Goal: Book appointment/travel/reservation

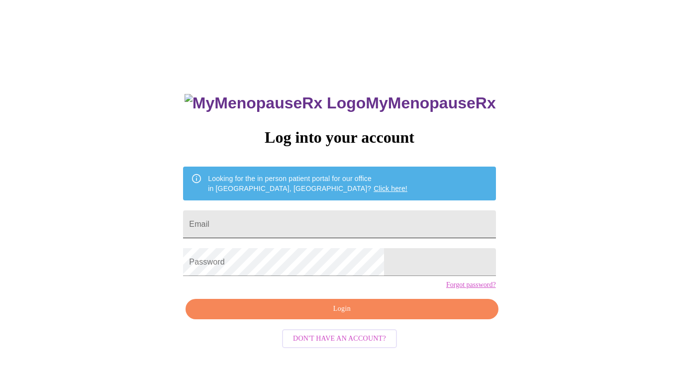
click at [321, 222] on input "Email" at bounding box center [339, 225] width 313 height 28
type input "jmertenrich@gmail.com"
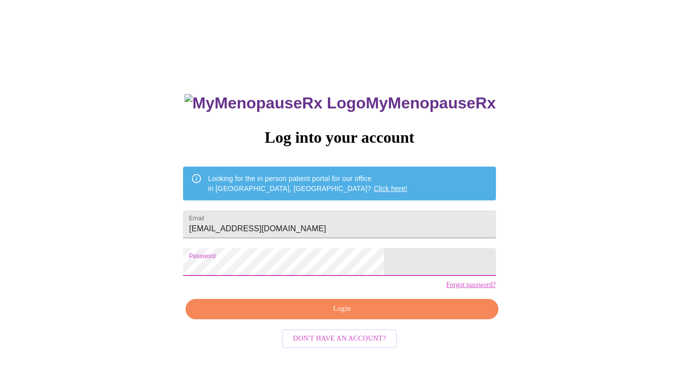
click at [446, 289] on link "Forgot password?" at bounding box center [471, 285] width 50 height 8
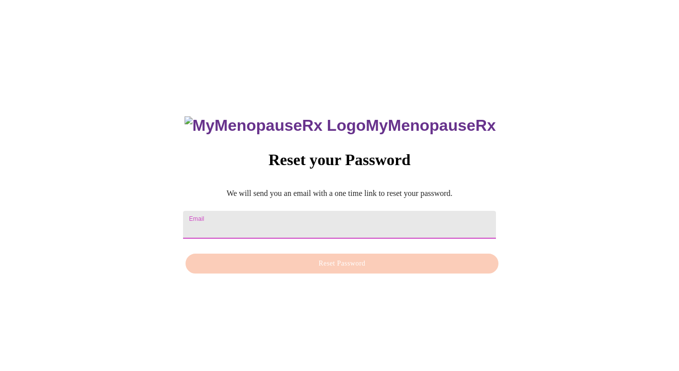
click at [340, 212] on input "Email" at bounding box center [339, 225] width 313 height 28
type input "[EMAIL_ADDRESS][DOMAIN_NAME]"
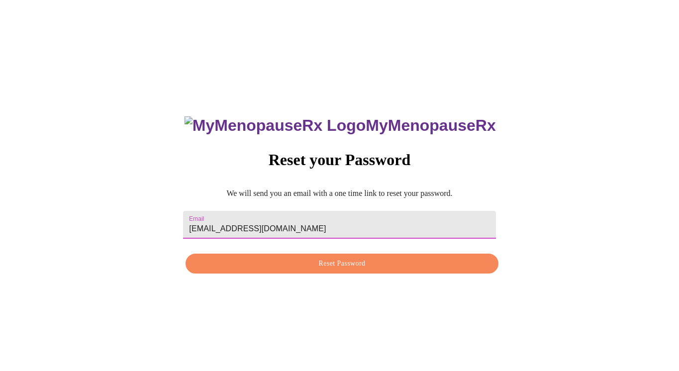
click at [341, 267] on span "Reset Password" at bounding box center [342, 264] width 290 height 12
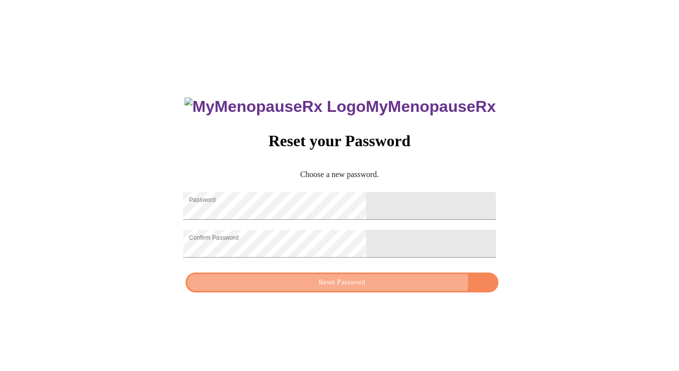
click at [391, 286] on span "Reset Password" at bounding box center [342, 283] width 290 height 12
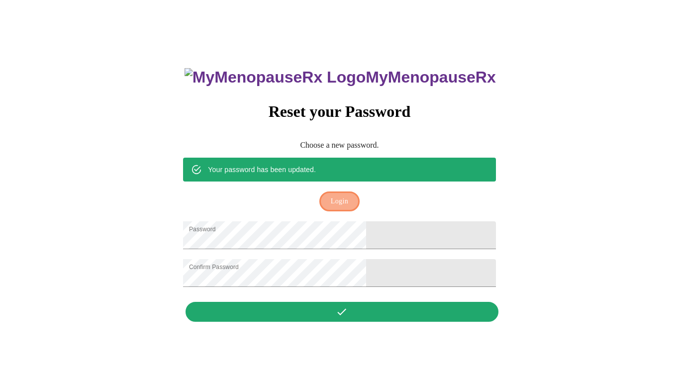
click at [344, 192] on button "Login" at bounding box center [340, 202] width 40 height 20
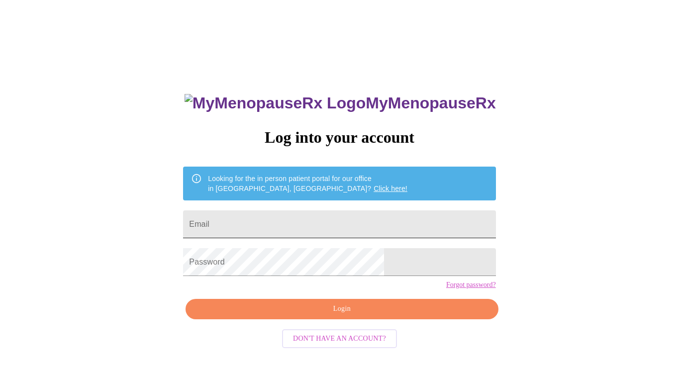
click at [303, 219] on input "Email" at bounding box center [339, 225] width 313 height 28
type input "jmertenrich@gmail.com"
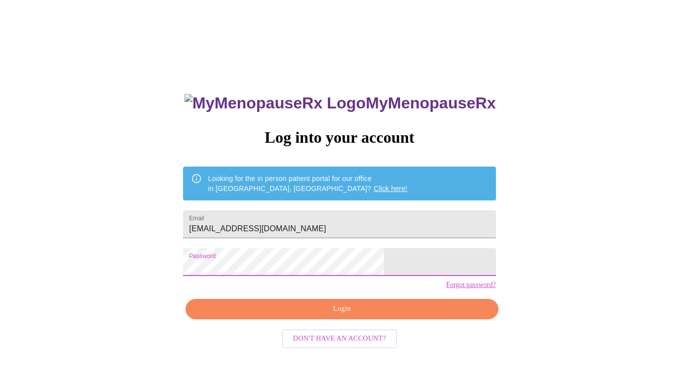
click at [324, 316] on span "Login" at bounding box center [342, 309] width 290 height 12
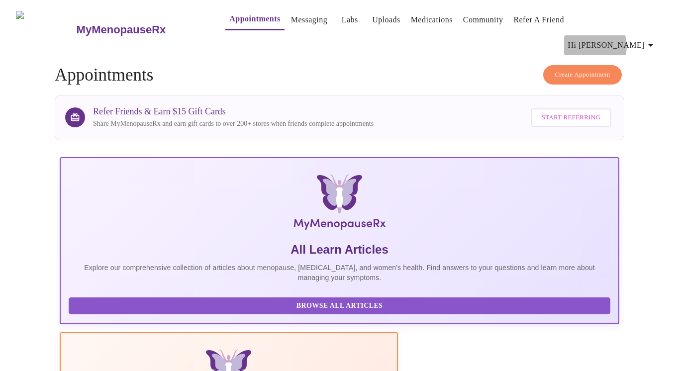
click at [629, 38] on span "Hi [PERSON_NAME]" at bounding box center [612, 45] width 89 height 14
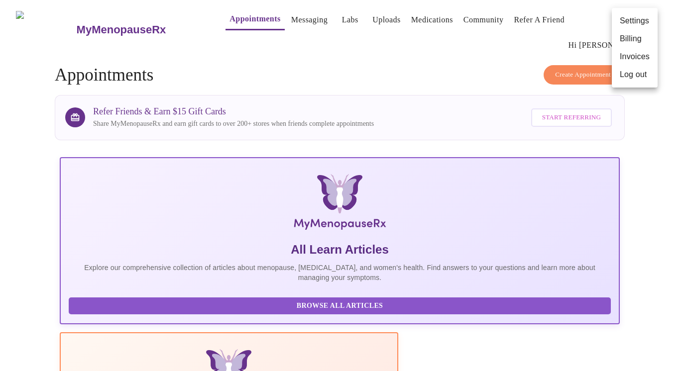
click at [408, 22] on div at bounding box center [343, 185] width 687 height 371
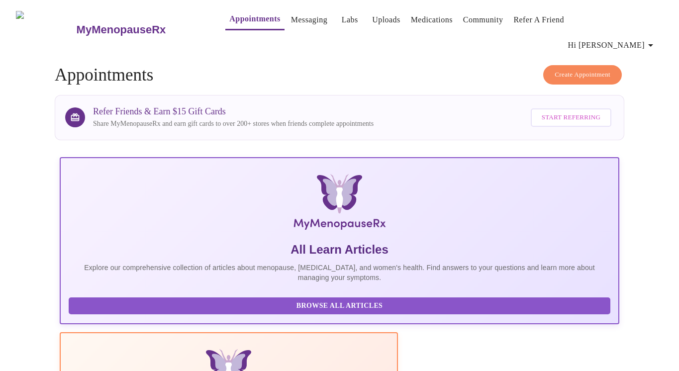
click at [423, 27] on link "Medications" at bounding box center [432, 20] width 42 height 14
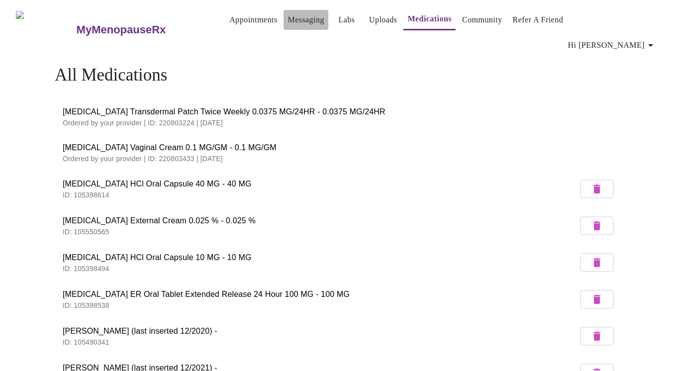
click at [288, 22] on link "Messaging" at bounding box center [306, 20] width 36 height 14
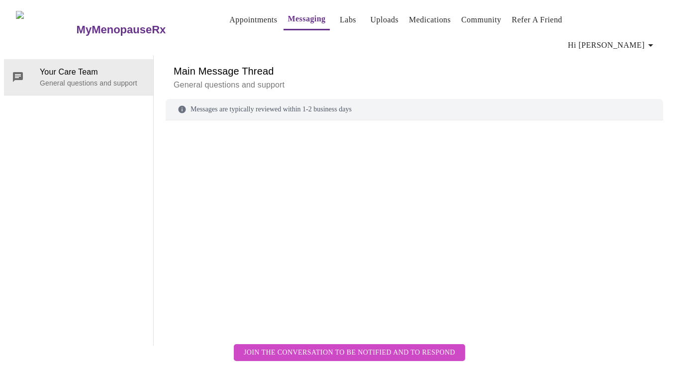
scroll to position [37, 0]
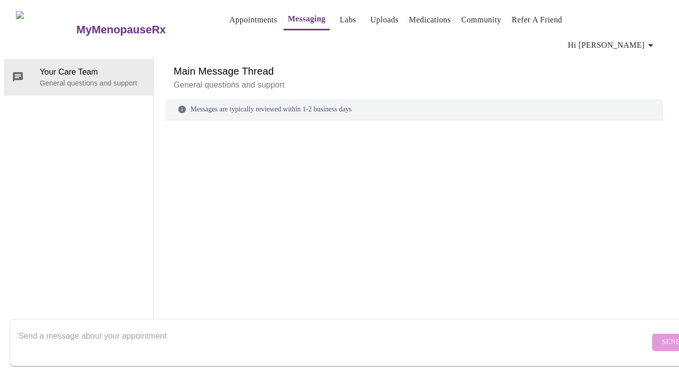
click at [177, 327] on textarea "Send a message about your appointment" at bounding box center [334, 343] width 632 height 32
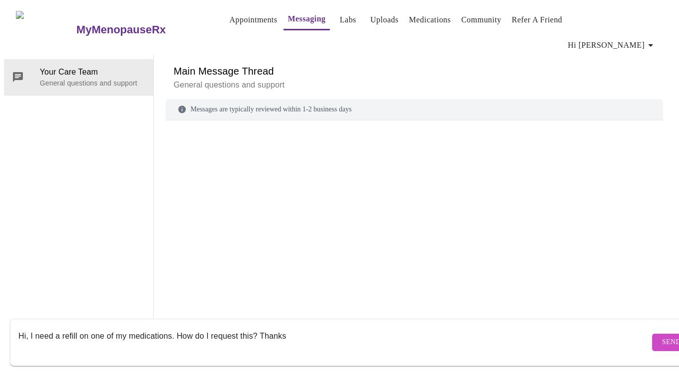
type textarea "Hi, I need a refill on one of my medications. How do I request this? Thanks"
click at [662, 336] on span "Send" at bounding box center [671, 342] width 19 height 12
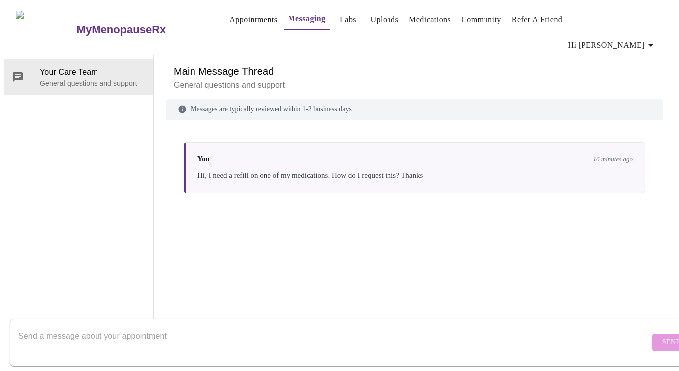
scroll to position [0, 0]
click at [229, 21] on link "Appointments" at bounding box center [253, 20] width 48 height 14
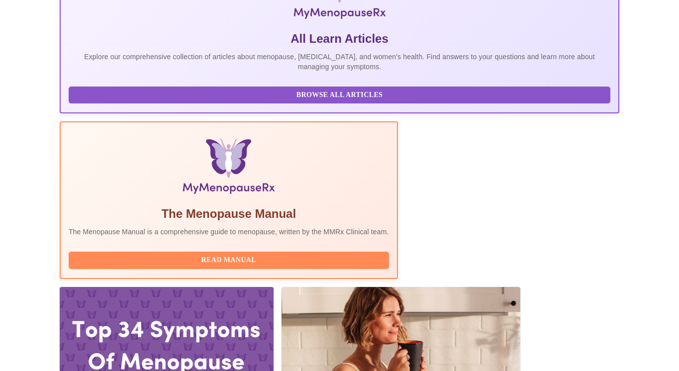
scroll to position [228, 0]
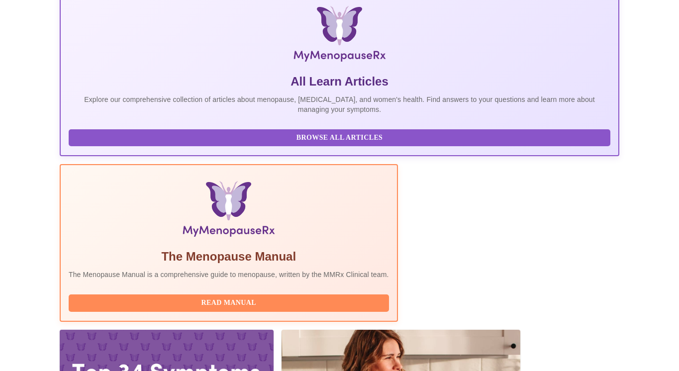
scroll to position [0, 0]
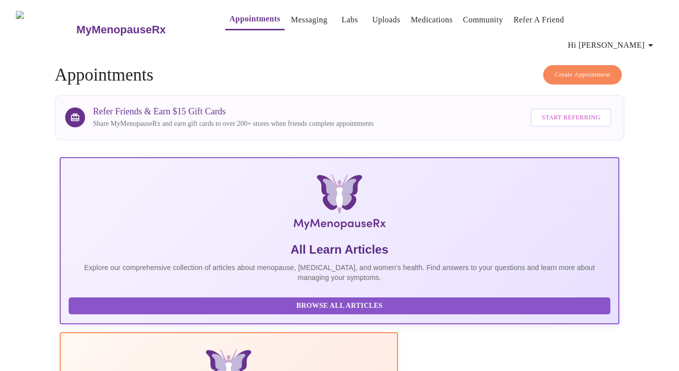
click at [648, 38] on span "Hi [PERSON_NAME]" at bounding box center [612, 45] width 89 height 14
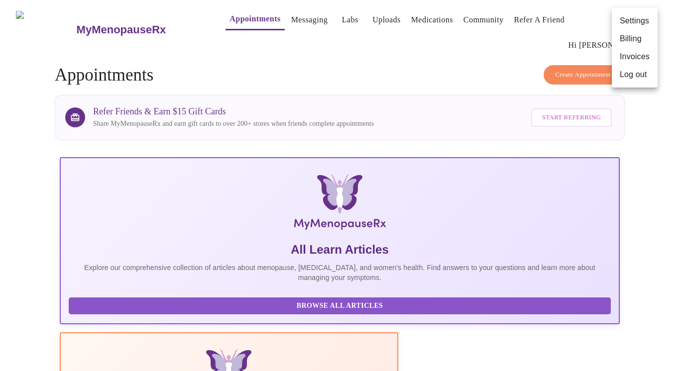
click at [643, 43] on li "Billing" at bounding box center [635, 39] width 46 height 18
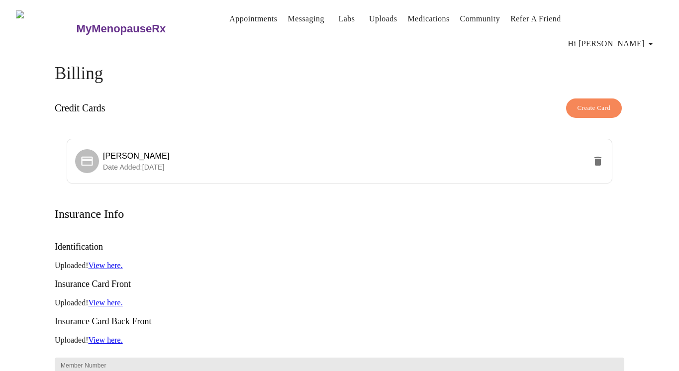
click at [288, 23] on link "Messaging" at bounding box center [306, 19] width 36 height 14
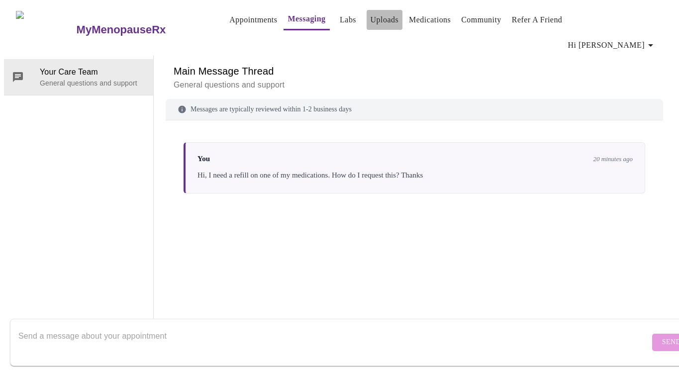
click at [371, 22] on link "Uploads" at bounding box center [385, 20] width 28 height 14
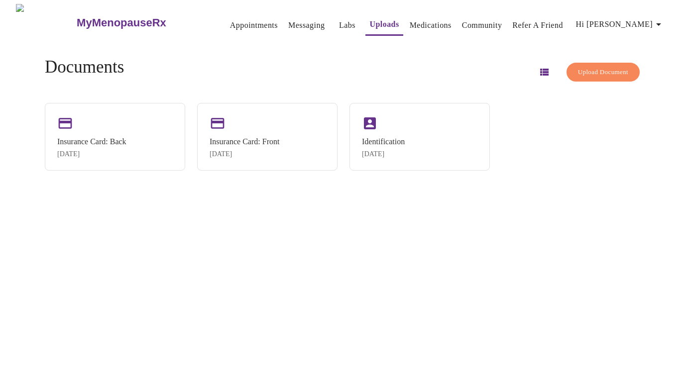
click at [406, 29] on button "Medications" at bounding box center [431, 25] width 50 height 20
click at [462, 23] on link "Community" at bounding box center [482, 25] width 40 height 14
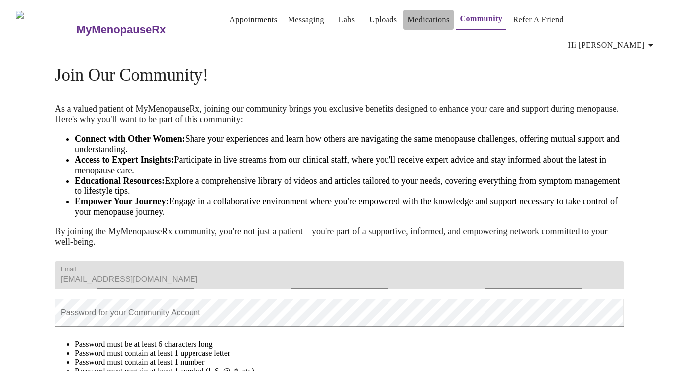
click at [412, 22] on link "Medications" at bounding box center [429, 20] width 42 height 14
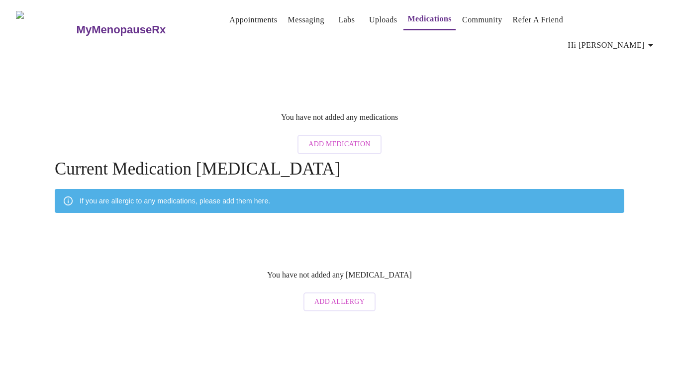
click at [30, 16] on img at bounding box center [45, 29] width 59 height 37
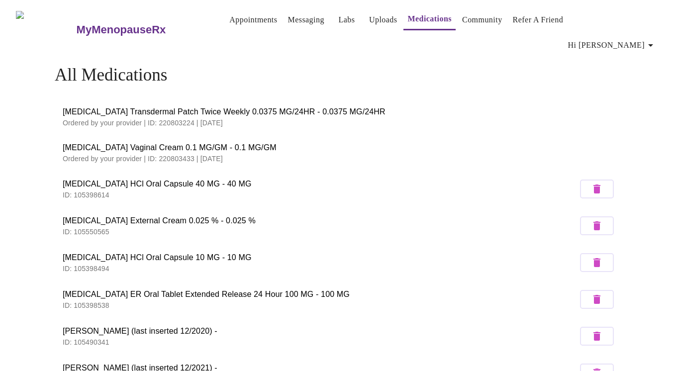
click at [31, 22] on img at bounding box center [45, 29] width 59 height 37
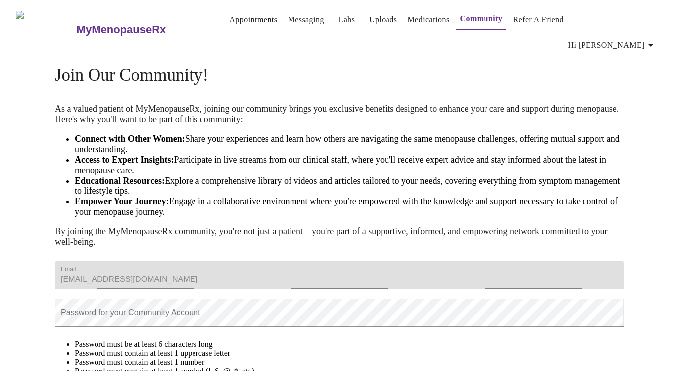
click at [229, 20] on link "Appointments" at bounding box center [253, 20] width 48 height 14
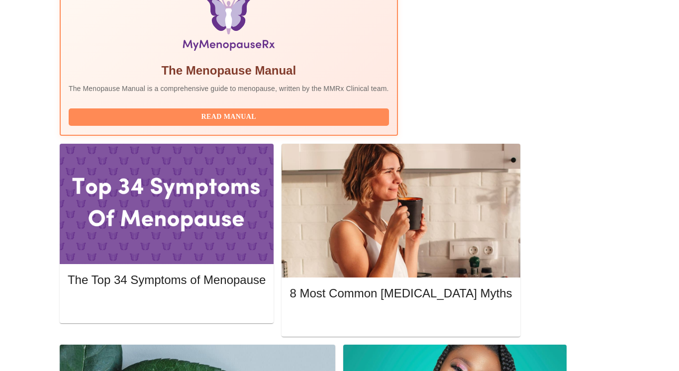
scroll to position [357, 0]
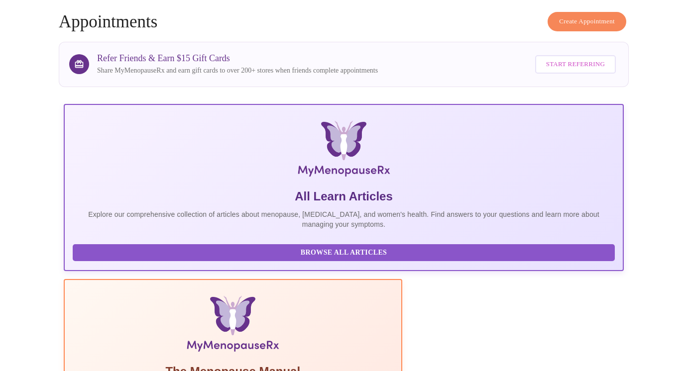
scroll to position [3, 0]
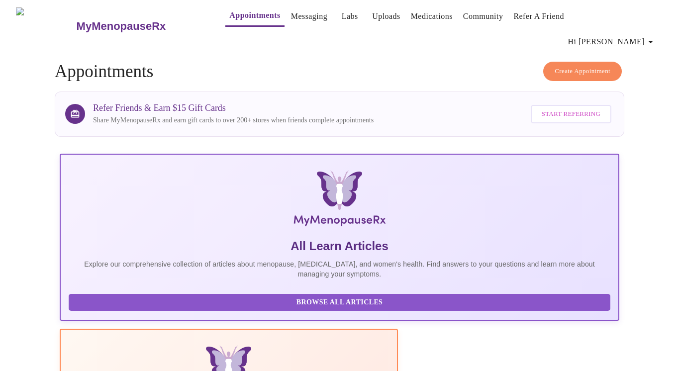
click at [654, 36] on icon "button" at bounding box center [651, 42] width 12 height 12
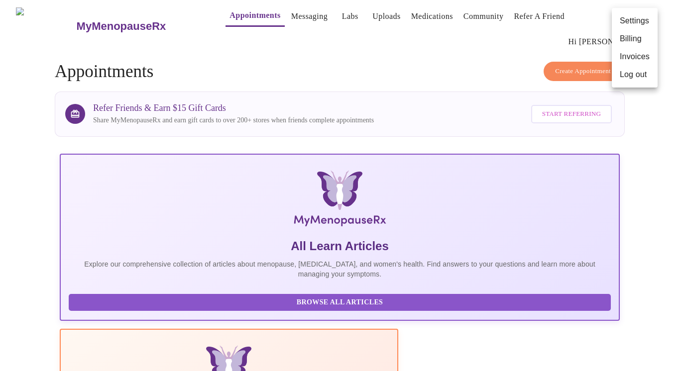
click at [632, 21] on li "Settings" at bounding box center [635, 21] width 46 height 18
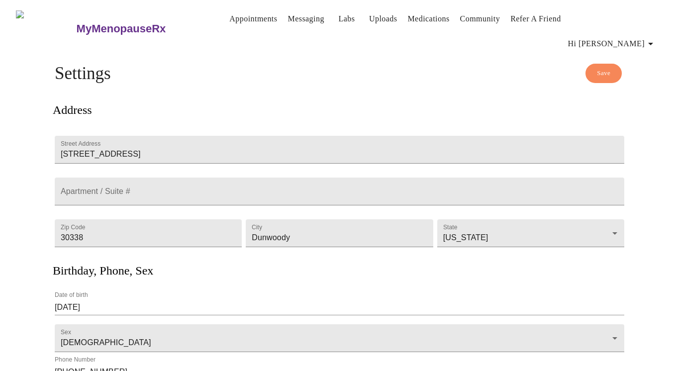
click at [408, 19] on link "Medications" at bounding box center [429, 19] width 42 height 14
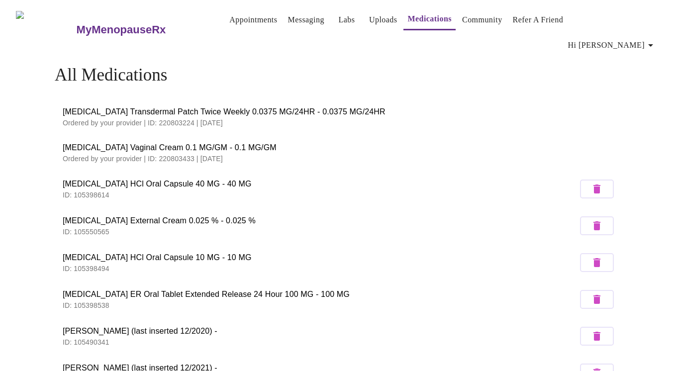
click at [137, 178] on span "Atomoxetine HCl Oral Capsule 40 MG - 40 MG" at bounding box center [320, 184] width 515 height 12
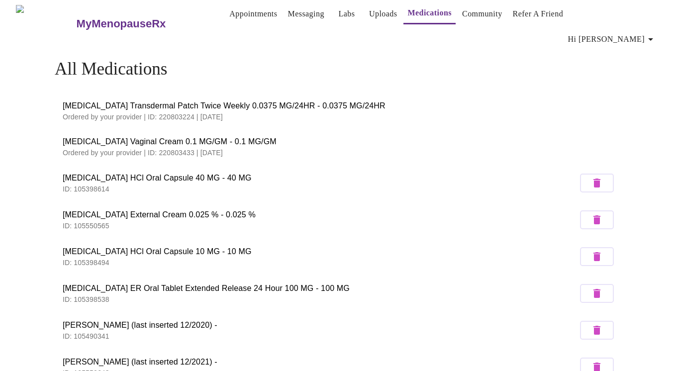
scroll to position [5, 0]
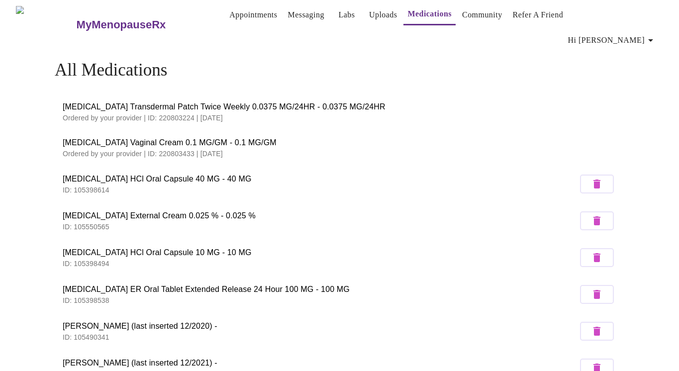
click at [235, 17] on link "Appointments" at bounding box center [253, 15] width 48 height 14
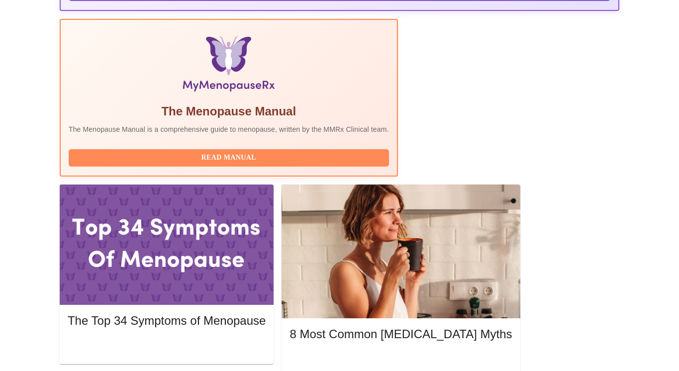
scroll to position [231, 0]
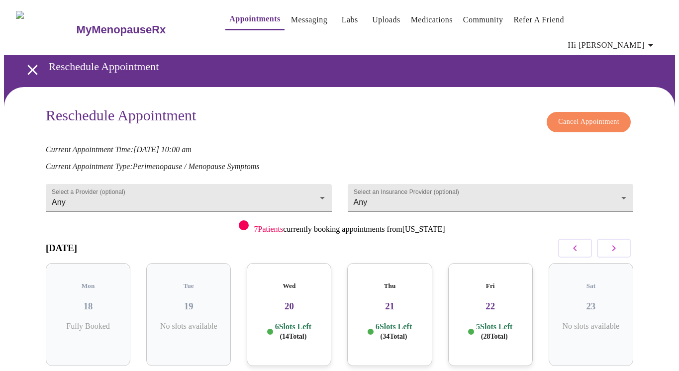
click at [506, 301] on h3 "22" at bounding box center [490, 306] width 69 height 11
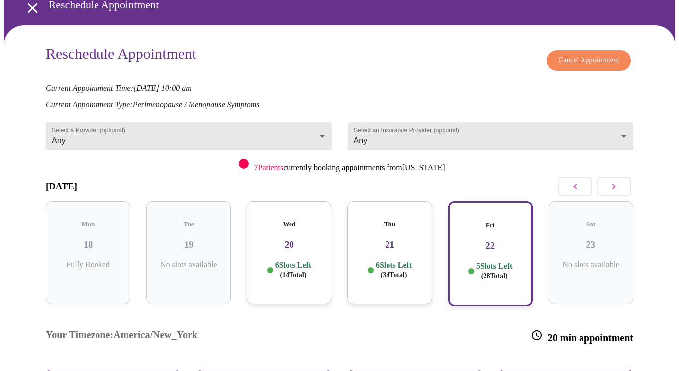
scroll to position [19, 0]
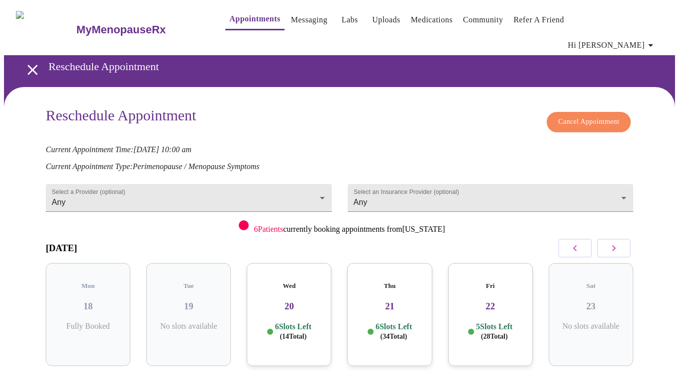
click at [298, 301] on h3 "20" at bounding box center [289, 306] width 69 height 11
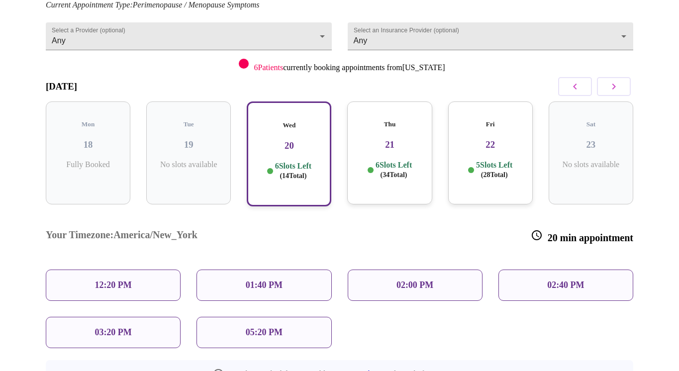
scroll to position [177, 0]
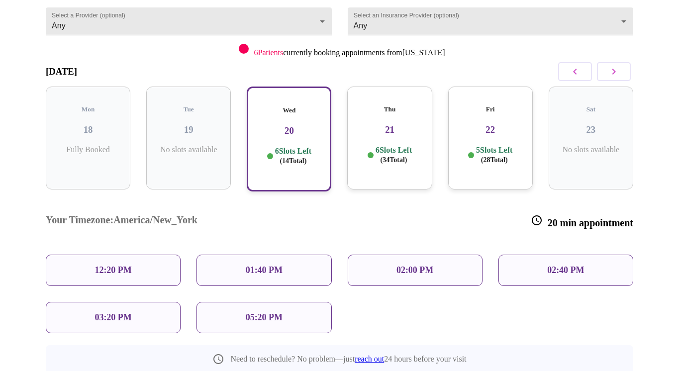
click at [406, 124] on h3 "21" at bounding box center [389, 129] width 69 height 11
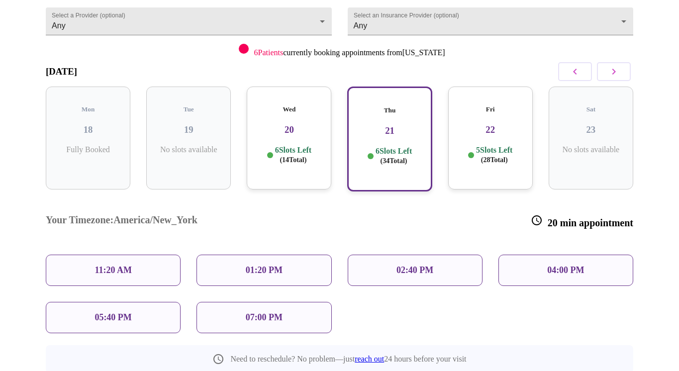
click at [490, 124] on h3 "22" at bounding box center [490, 129] width 69 height 11
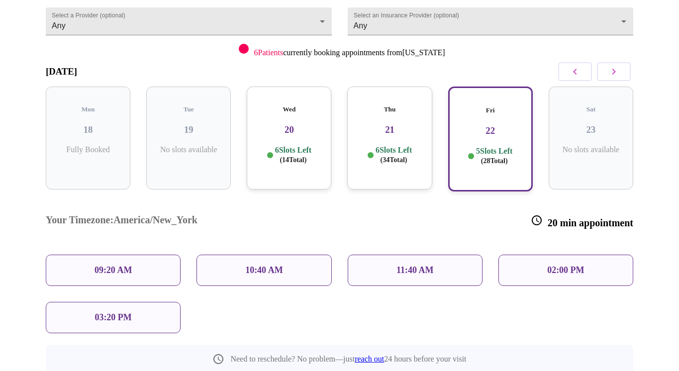
click at [103, 265] on p "09:20 AM" at bounding box center [114, 270] width 38 height 10
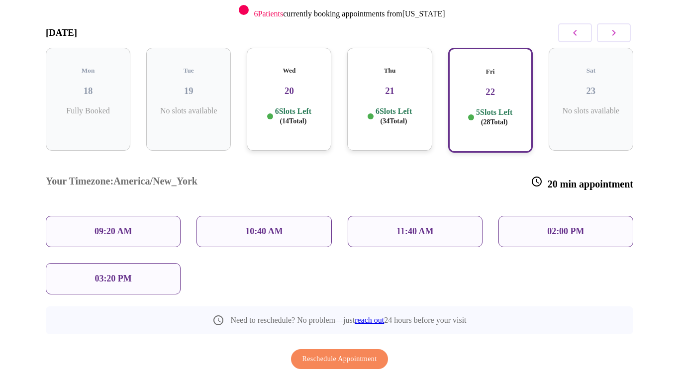
click at [281, 104] on div "Wed 20 6 Slots Left ( 14 Total)" at bounding box center [289, 99] width 85 height 103
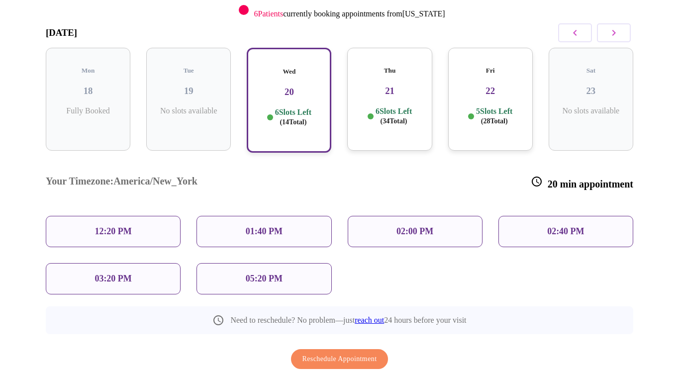
click at [394, 80] on div "Thu 21 6 Slots Left ( 34 Total)" at bounding box center [389, 99] width 85 height 103
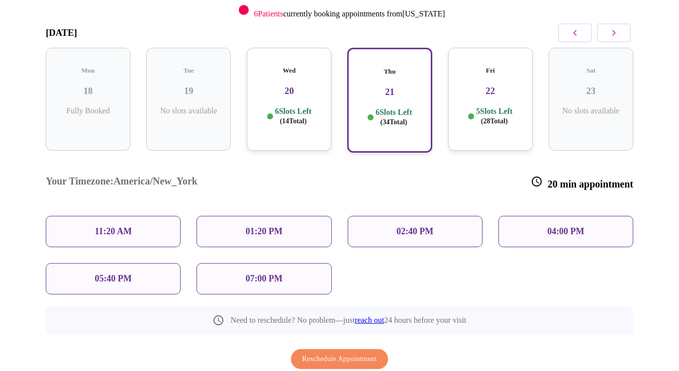
click at [126, 226] on p "11:20 AM" at bounding box center [113, 231] width 37 height 10
click at [147, 216] on div "11:20 AM" at bounding box center [113, 231] width 135 height 31
click at [80, 216] on div "11:20 AM" at bounding box center [113, 231] width 135 height 31
click at [233, 216] on div "01:20 PM" at bounding box center [264, 231] width 135 height 31
click at [117, 226] on p "11:20 AM" at bounding box center [113, 231] width 37 height 10
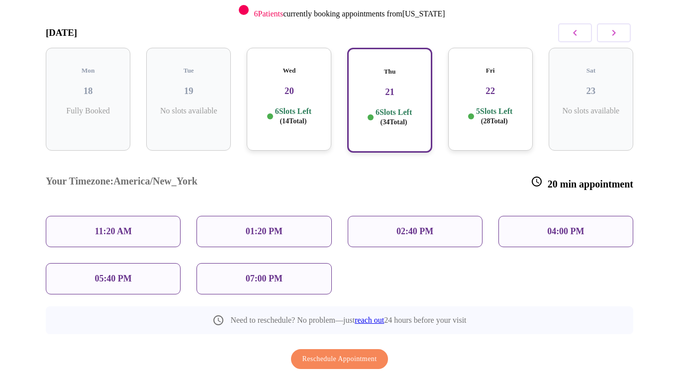
click at [237, 158] on div "Your Timezone: [GEOGRAPHIC_DATA]/New_York 20 min appointment" at bounding box center [340, 183] width 604 height 50
click at [471, 77] on div "Fri 22 5 Slots Left ( 28 Total)" at bounding box center [490, 99] width 85 height 103
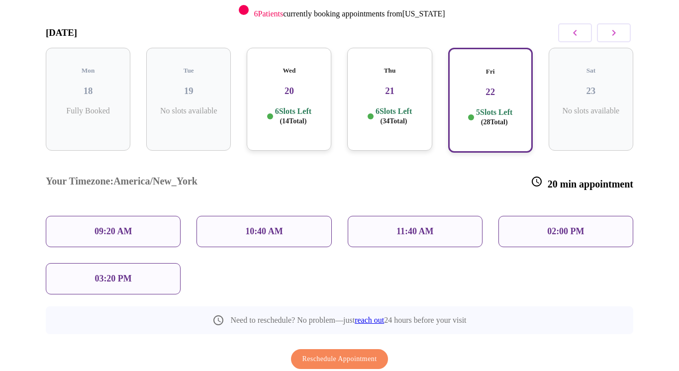
click at [153, 216] on div "09:20 AM" at bounding box center [113, 231] width 135 height 31
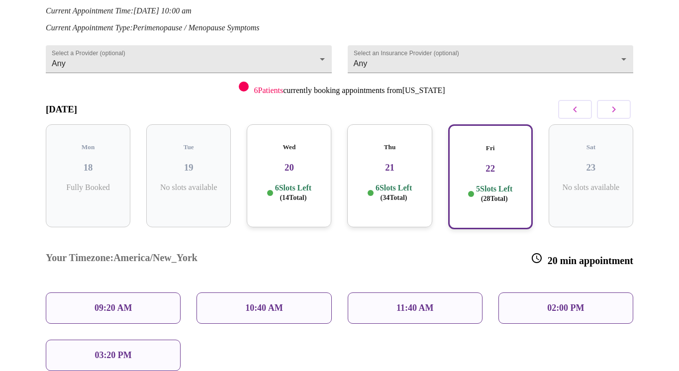
scroll to position [91, 0]
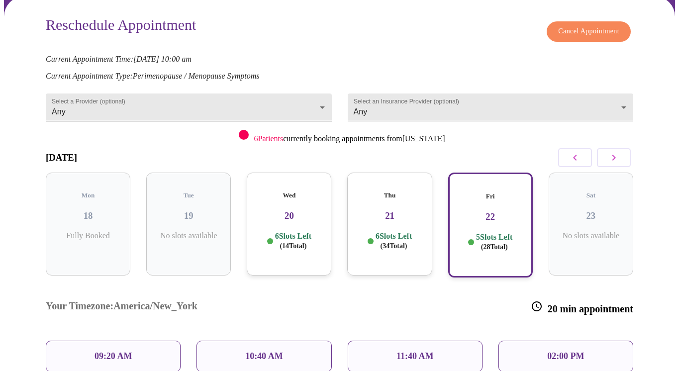
click at [320, 85] on body "MyMenopauseRx Appointments Messaging Labs Uploads Medications Community Refer a…" at bounding box center [339, 228] width 671 height 631
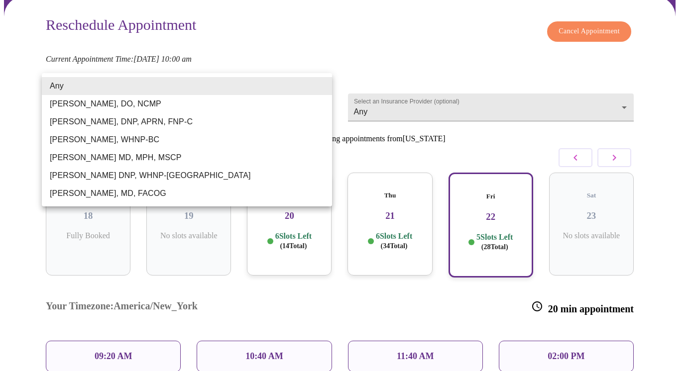
click at [274, 118] on li "[PERSON_NAME], DNP, APRN, FNP-C" at bounding box center [187, 122] width 290 height 18
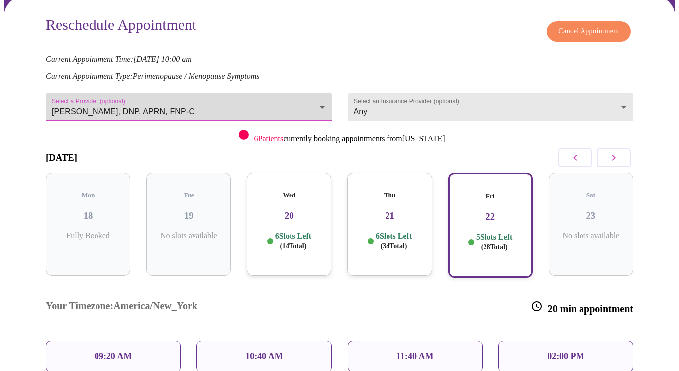
scroll to position [85, 0]
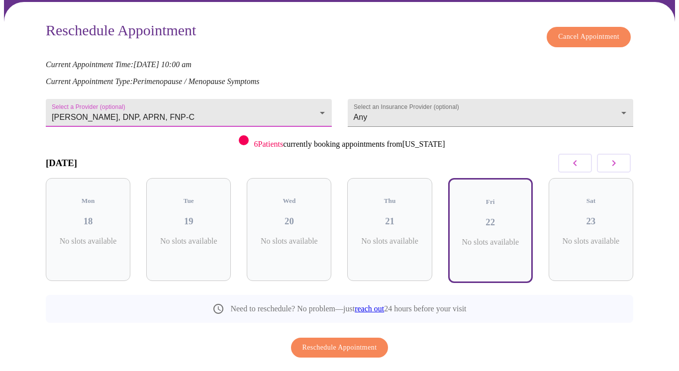
click at [323, 89] on body "MyMenopauseRx Appointments Messaging Labs Uploads Medications Community Refer a…" at bounding box center [339, 163] width 671 height 489
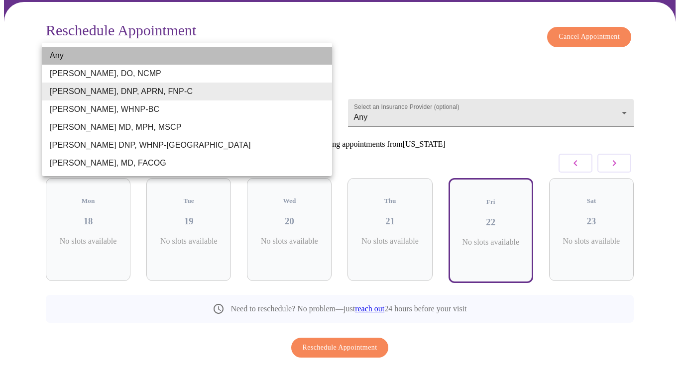
click at [232, 55] on li "Any" at bounding box center [187, 56] width 290 height 18
type input "Any"
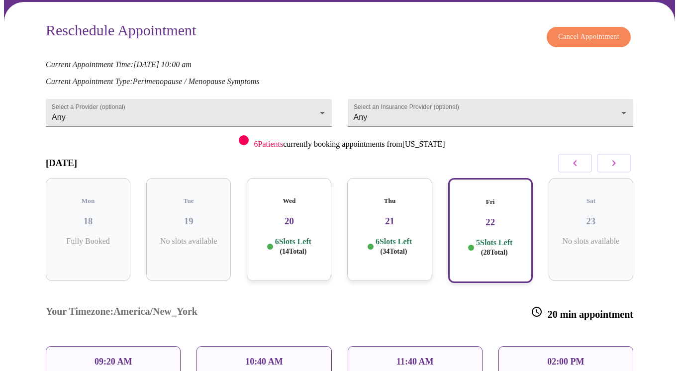
click at [302, 216] on h3 "20" at bounding box center [289, 221] width 69 height 11
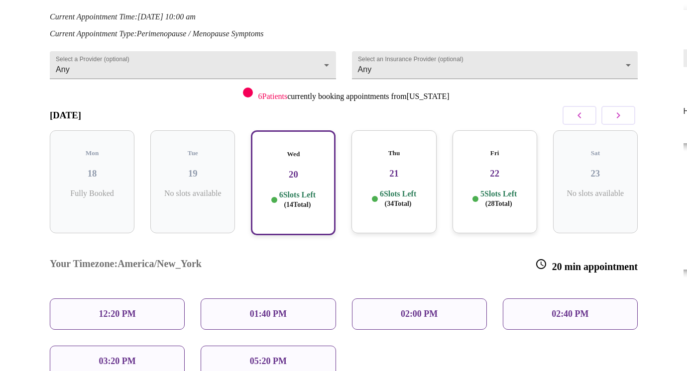
scroll to position [186, 0]
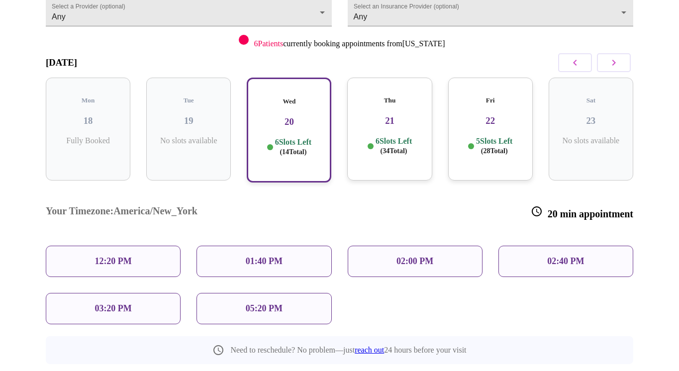
click at [142, 246] on div "12:20 PM" at bounding box center [113, 261] width 135 height 31
click at [233, 246] on div "01:40 PM" at bounding box center [264, 261] width 135 height 31
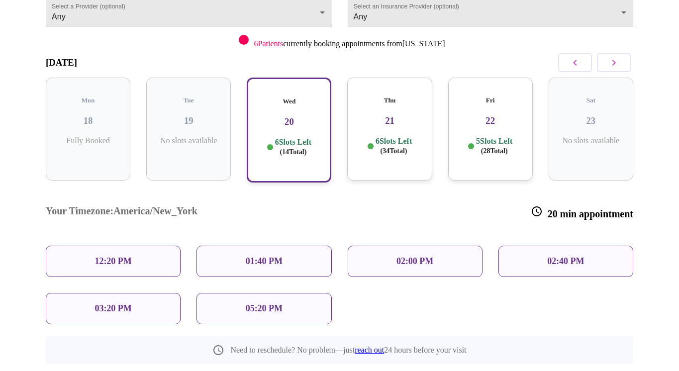
click at [252, 256] on p "01:40 PM" at bounding box center [264, 261] width 37 height 10
click at [404, 147] on span "( 34 Total)" at bounding box center [394, 150] width 27 height 7
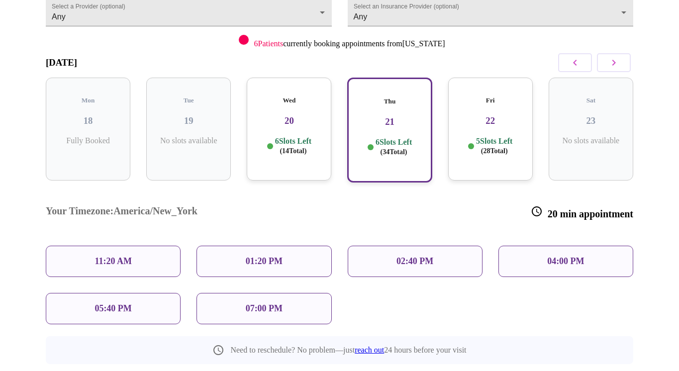
click at [498, 105] on div "Fri 22 5 Slots Left ( 28 Total)" at bounding box center [490, 129] width 85 height 103
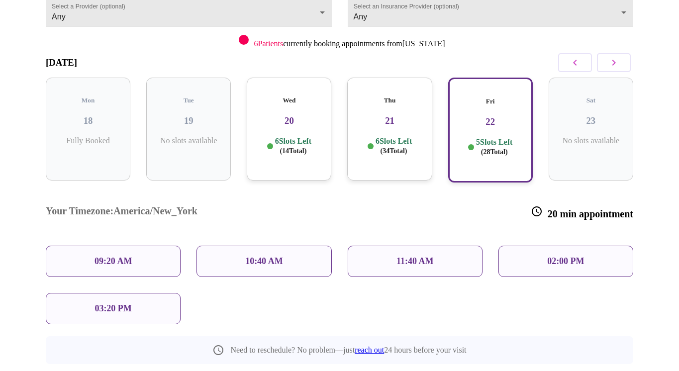
click at [74, 246] on div "09:20 AM" at bounding box center [113, 261] width 135 height 31
click at [166, 246] on div "09:20 AM" at bounding box center [113, 261] width 135 height 31
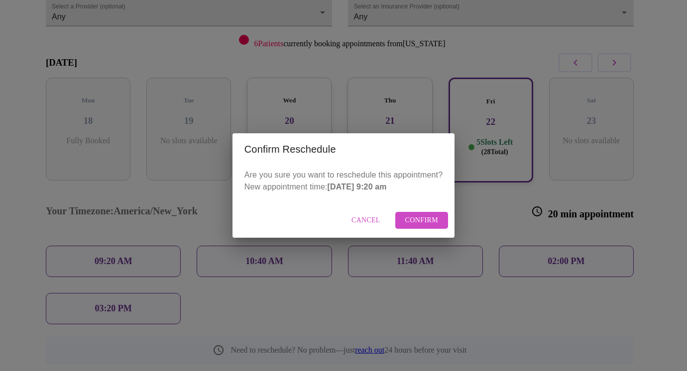
click at [423, 224] on span "Confirm" at bounding box center [421, 221] width 33 height 12
